Goal: Task Accomplishment & Management: Complete application form

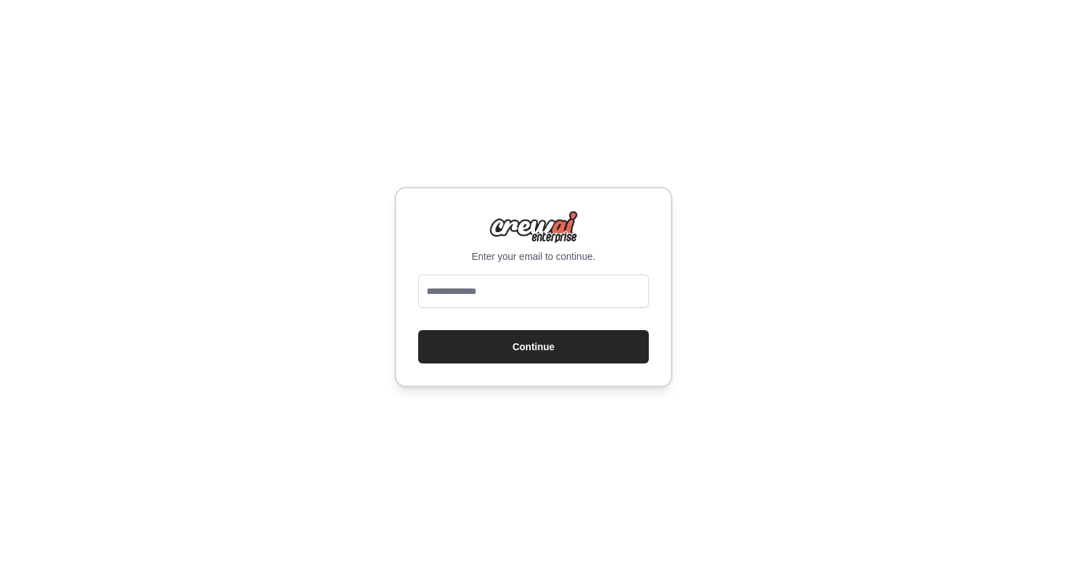
click at [506, 311] on div at bounding box center [533, 293] width 231 height 39
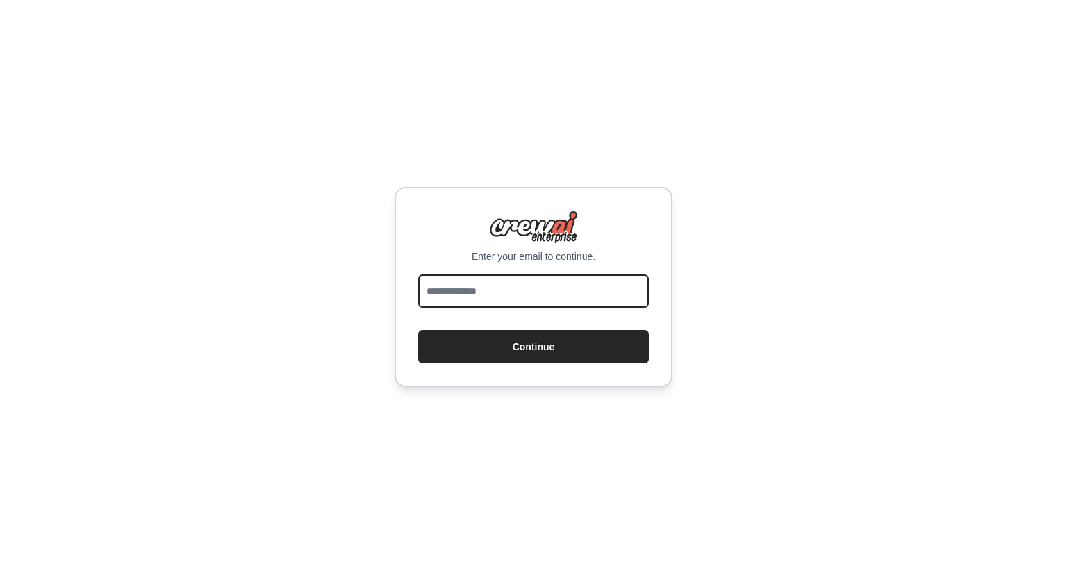
click at [485, 306] on input "email" at bounding box center [533, 290] width 231 height 33
click at [519, 288] on input "email" at bounding box center [533, 290] width 231 height 33
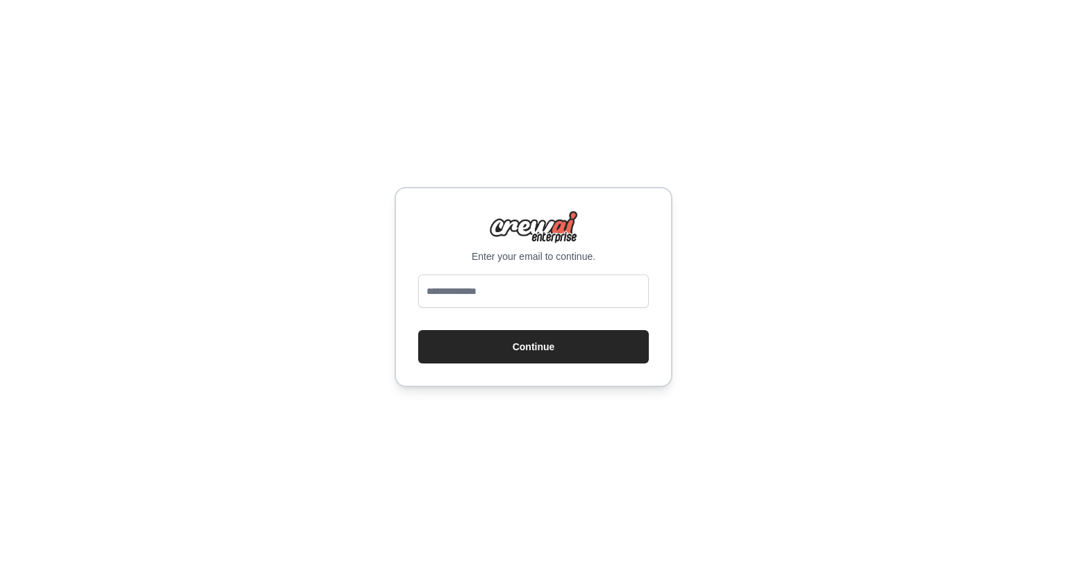
click at [628, 153] on div "Enter your email to continue. Continue" at bounding box center [533, 287] width 1067 height 574
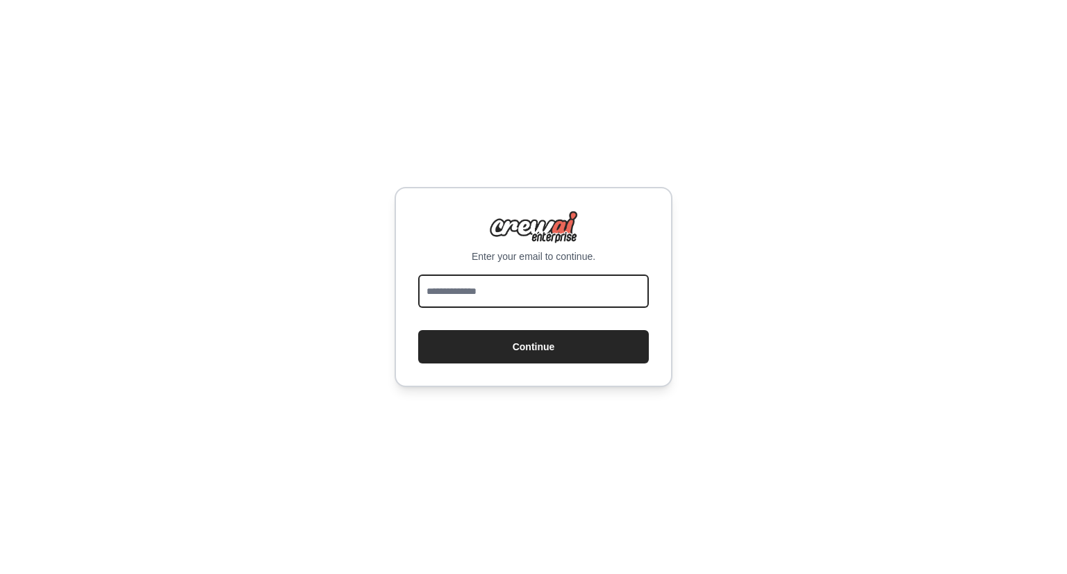
click at [525, 297] on input "email" at bounding box center [533, 290] width 231 height 33
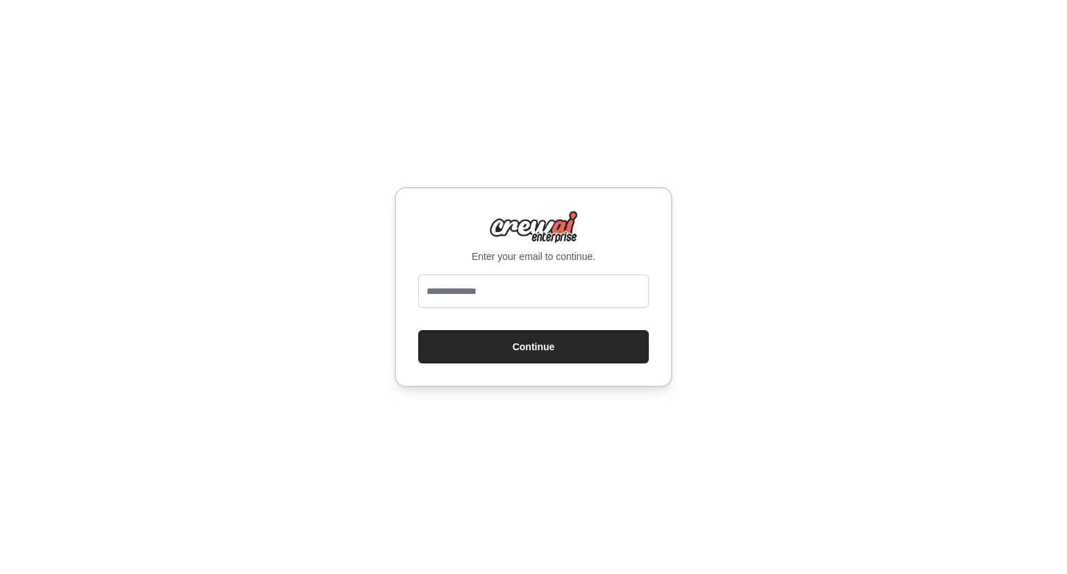
click at [787, 14] on div "Enter your email to continue. Continue" at bounding box center [533, 287] width 1067 height 574
